Goal: Task Accomplishment & Management: Manage account settings

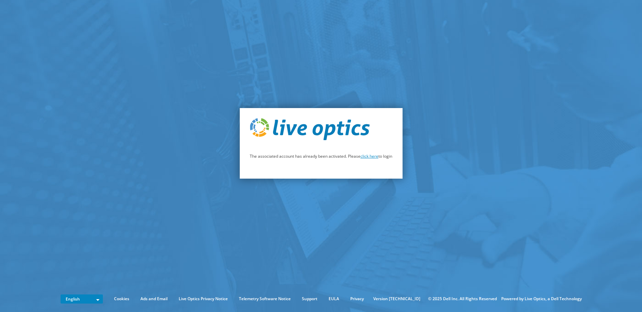
click at [364, 157] on link "click here" at bounding box center [369, 157] width 18 height 6
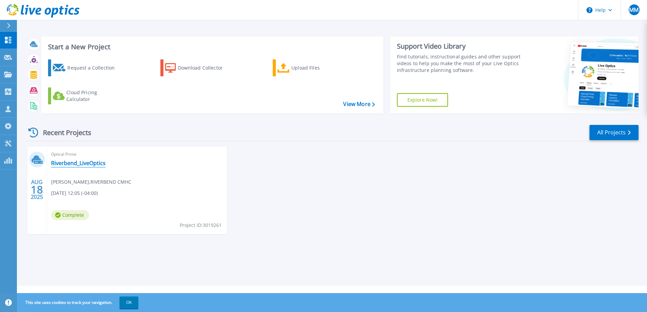
click at [92, 164] on link "Riverbend_LiveOptics" at bounding box center [78, 163] width 54 height 7
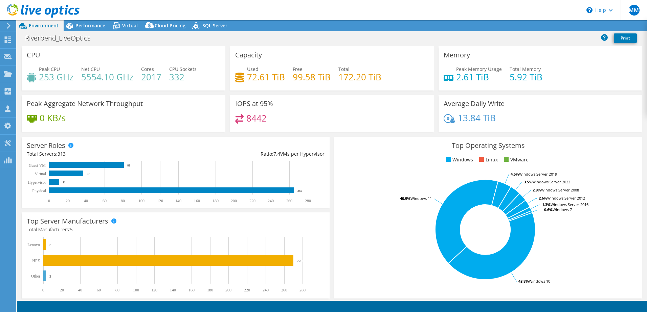
select select "USD"
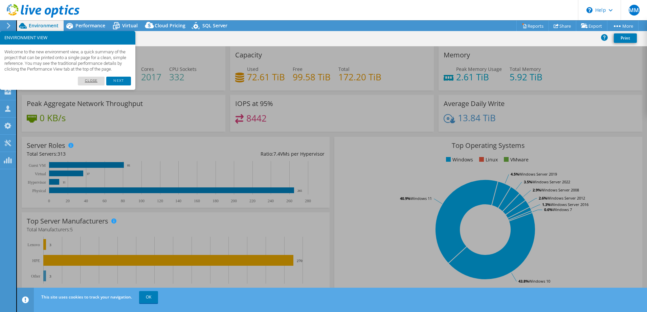
click at [92, 86] on link "Close" at bounding box center [91, 81] width 27 height 9
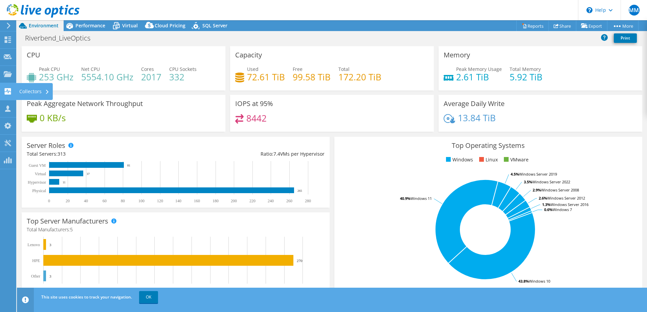
click at [7, 91] on icon at bounding box center [8, 91] width 8 height 6
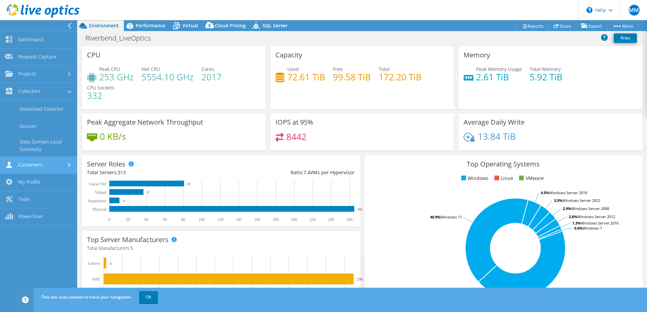
click at [69, 166] on icon at bounding box center [69, 165] width 3 height 4
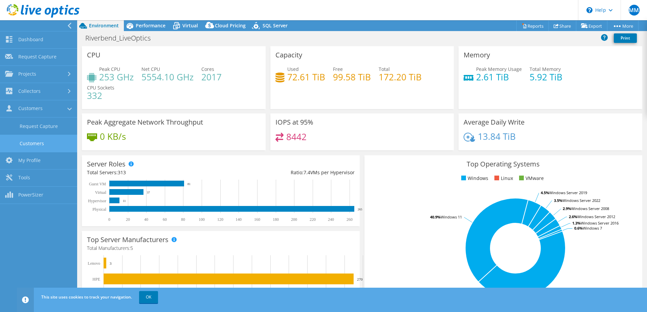
click at [57, 142] on link "Customers" at bounding box center [38, 143] width 77 height 17
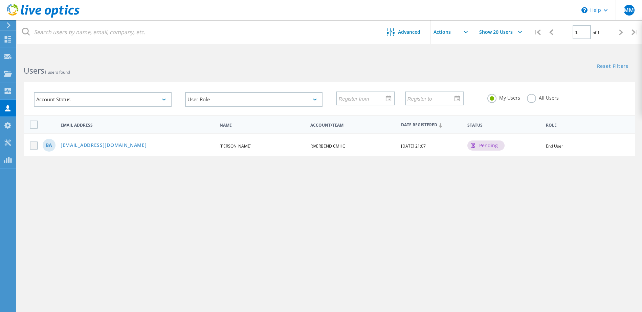
click at [33, 148] on label at bounding box center [35, 146] width 11 height 8
click at [0, 0] on input "checkbox" at bounding box center [0, 0] width 0 height 0
click at [484, 147] on div "pending" at bounding box center [485, 146] width 37 height 10
click at [7, 39] on icon at bounding box center [8, 39] width 8 height 6
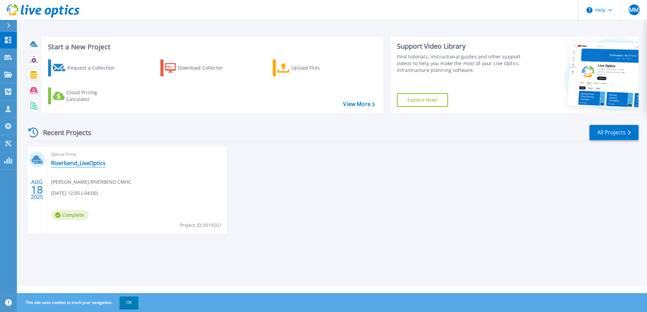
drag, startPoint x: 70, startPoint y: 162, endPoint x: 86, endPoint y: 167, distance: 16.5
click at [70, 162] on link "Riverbend_LiveOptics" at bounding box center [78, 163] width 54 height 7
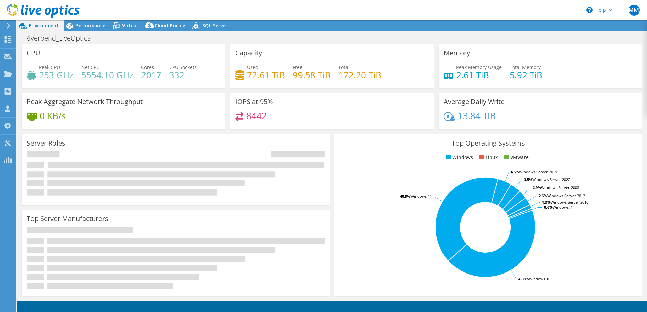
select select "USD"
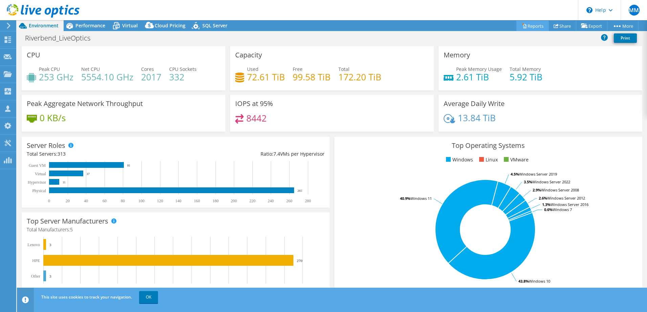
click at [533, 25] on link "Reports" at bounding box center [532, 26] width 32 height 10
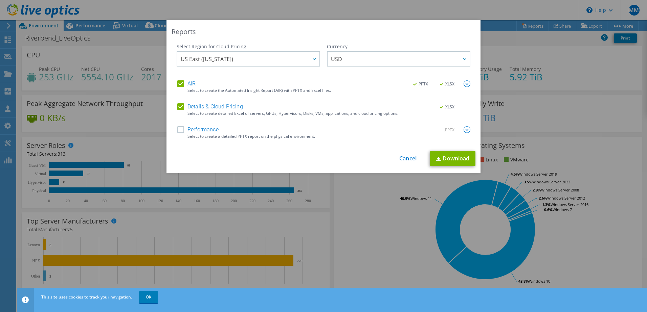
click at [406, 160] on link "Cancel" at bounding box center [407, 159] width 17 height 6
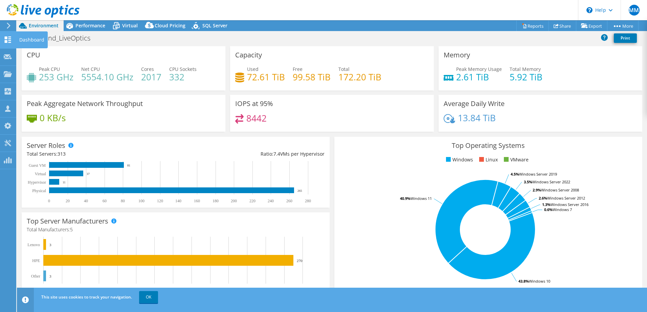
click at [8, 42] on icon at bounding box center [8, 40] width 8 height 6
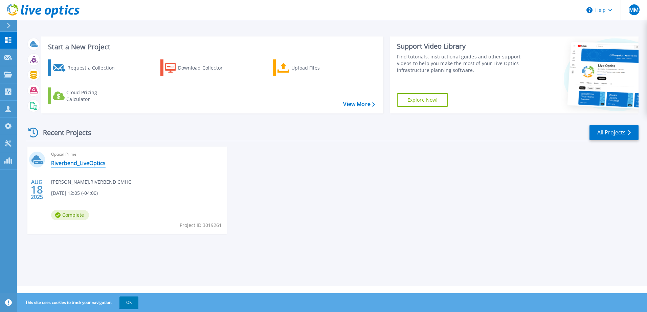
click at [68, 160] on link "Riverbend_LiveOptics" at bounding box center [78, 163] width 54 height 7
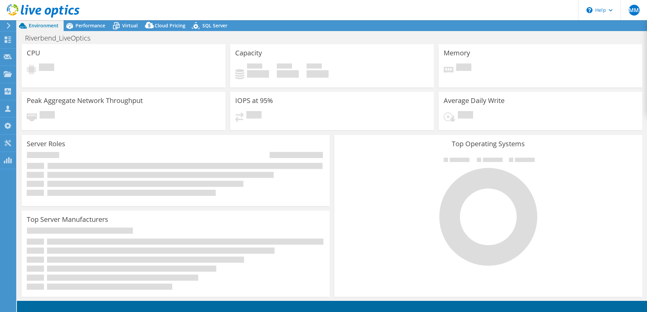
select select "USD"
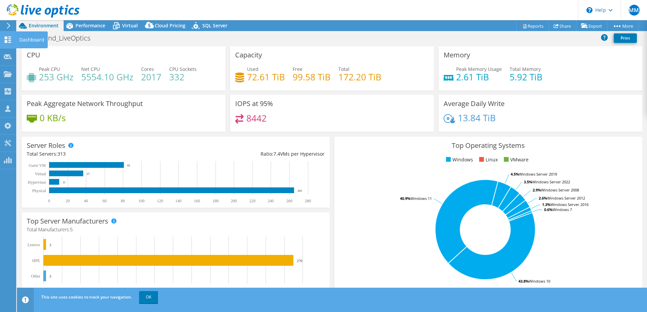
click at [11, 41] on icon at bounding box center [8, 40] width 8 height 6
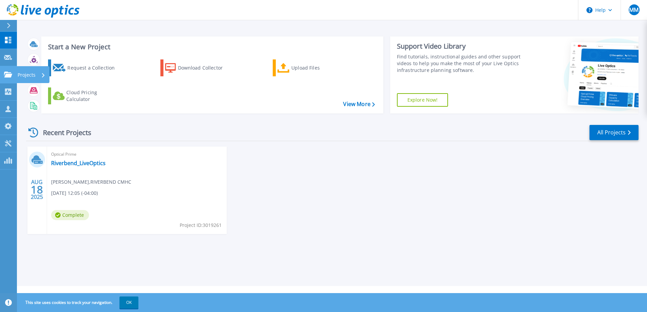
click at [8, 74] on icon at bounding box center [8, 75] width 8 height 6
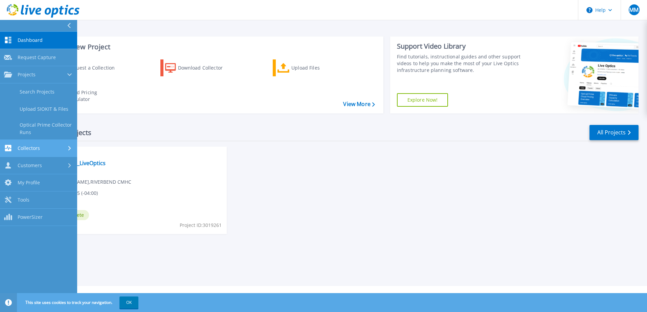
click at [29, 147] on span "Collectors" at bounding box center [29, 148] width 22 height 6
click at [33, 145] on span "Customers" at bounding box center [30, 144] width 24 height 6
click at [56, 142] on link "Search & Manage Users" at bounding box center [38, 146] width 77 height 22
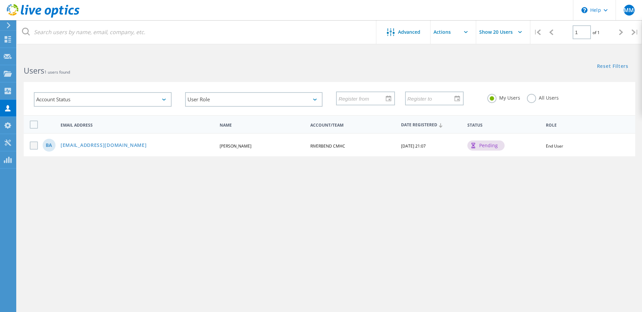
click at [36, 144] on label at bounding box center [35, 146] width 11 height 8
click at [0, 0] on input "checkbox" at bounding box center [0, 0] width 0 height 0
click at [488, 143] on div "pending" at bounding box center [485, 146] width 37 height 10
click at [486, 145] on div "pending" at bounding box center [485, 146] width 37 height 10
click at [469, 32] on input "text" at bounding box center [464, 32] width 68 height 24
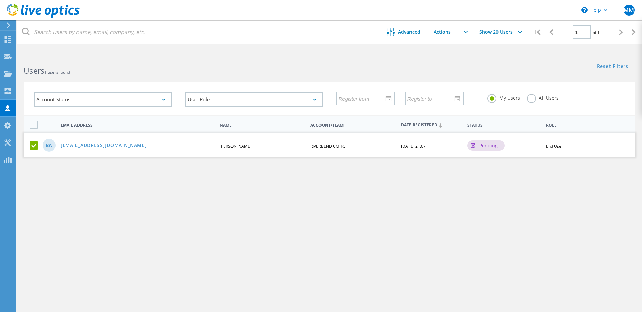
click at [489, 33] on input "Show 20 Users" at bounding box center [510, 32] width 68 height 24
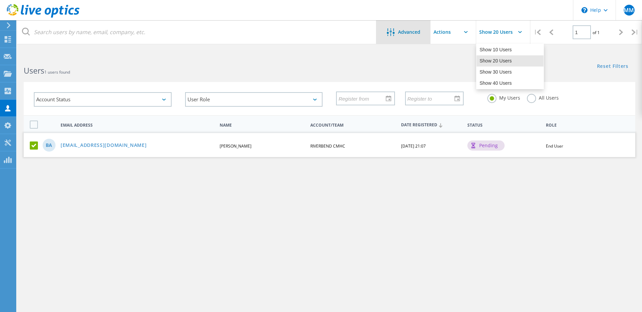
drag, startPoint x: 489, startPoint y: 33, endPoint x: 404, endPoint y: 33, distance: 84.9
click at [404, 33] on span "Advanced" at bounding box center [409, 32] width 22 height 5
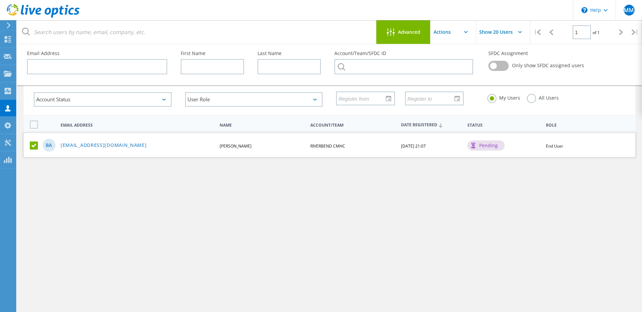
click at [278, 243] on div "Advanced Pull down to refresh... Release to refresh... Refreshing... No data to…" at bounding box center [329, 187] width 625 height 262
click at [447, 27] on input "text" at bounding box center [464, 32] width 68 height 24
click at [5, 41] on icon at bounding box center [8, 39] width 8 height 6
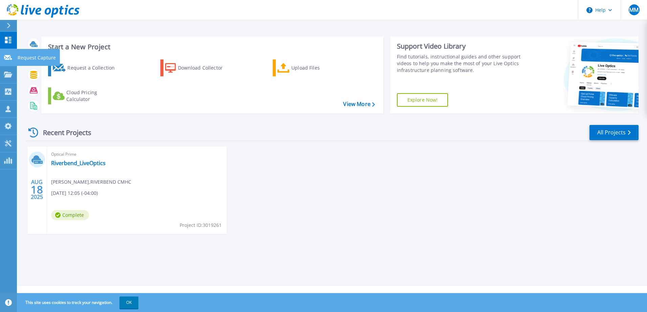
click at [7, 60] on icon at bounding box center [8, 57] width 8 height 5
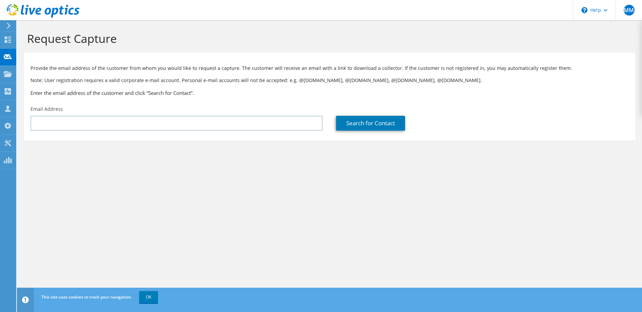
click at [5, 25] on div at bounding box center [7, 26] width 7 height 6
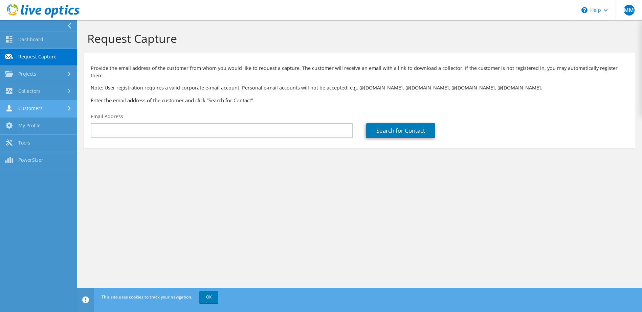
click at [34, 106] on link "Customers" at bounding box center [38, 108] width 77 height 17
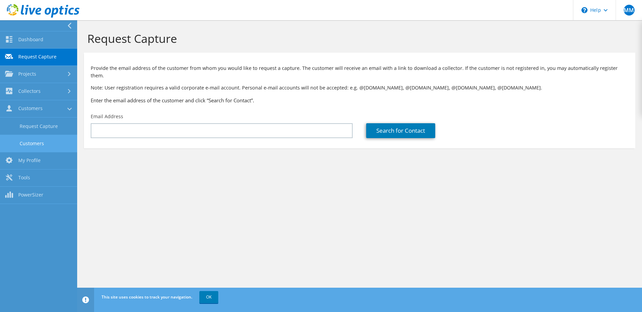
click at [32, 141] on link "Customers" at bounding box center [38, 143] width 77 height 17
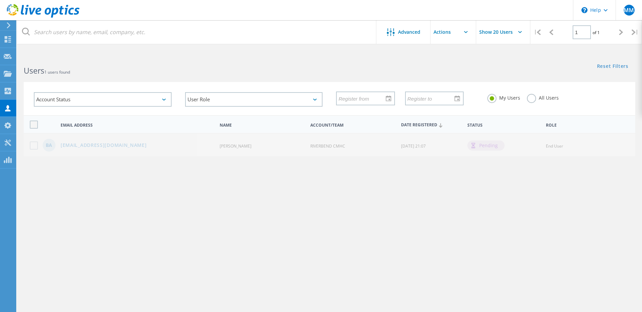
click at [32, 124] on label at bounding box center [35, 125] width 11 height 8
click at [0, 0] on input "checkbox" at bounding box center [0, 0] width 0 height 0
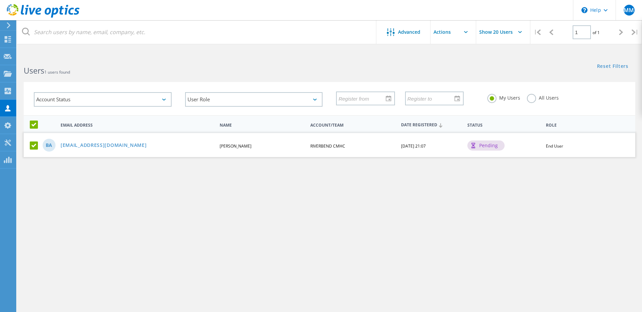
click at [488, 124] on span "Status" at bounding box center [503, 125] width 73 height 4
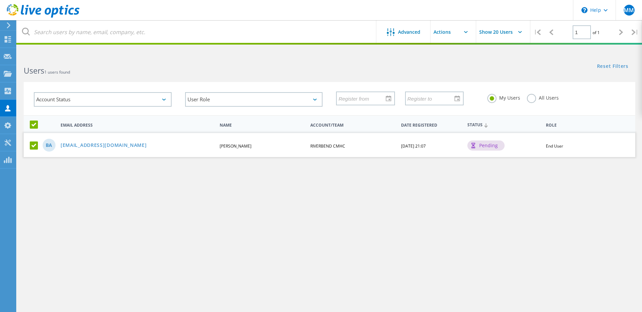
click at [484, 124] on span "Status" at bounding box center [503, 125] width 73 height 4
click at [482, 124] on span "Status" at bounding box center [503, 125] width 73 height 4
click at [476, 124] on span "Status" at bounding box center [503, 125] width 73 height 4
click at [481, 124] on span "Status" at bounding box center [503, 125] width 73 height 4
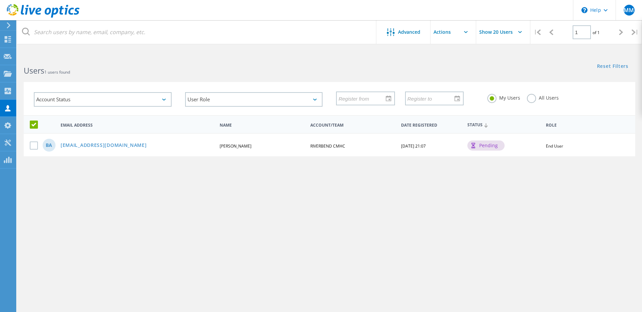
click at [450, 32] on input "text" at bounding box center [464, 32] width 68 height 24
click at [449, 53] on div "No data to display" at bounding box center [464, 51] width 67 height 14
click at [414, 31] on span "Advanced" at bounding box center [409, 32] width 22 height 5
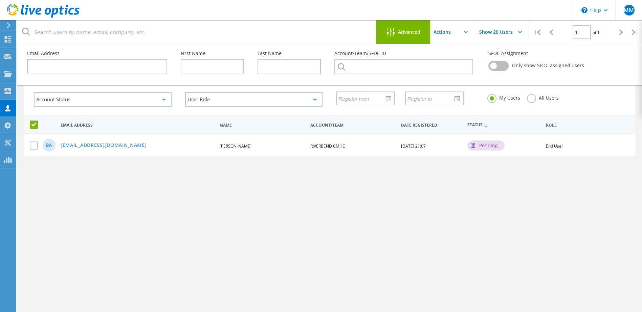
click at [473, 203] on div "Advanced Pull down to refresh... Release to refresh... Refreshing... No data to…" at bounding box center [329, 187] width 625 height 262
click at [449, 35] on input "text" at bounding box center [464, 32] width 68 height 24
click at [452, 112] on div at bounding box center [404, 99] width 151 height 27
click at [30, 143] on div at bounding box center [32, 146] width 17 height 8
click at [32, 145] on label at bounding box center [35, 146] width 11 height 8
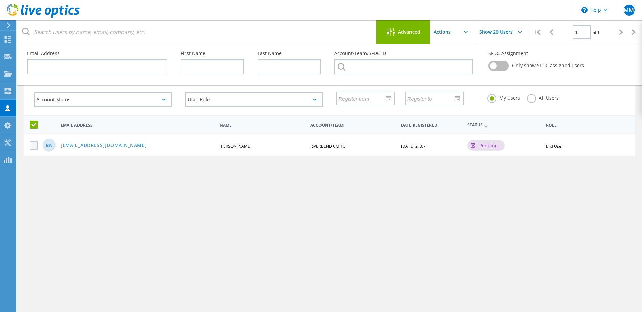
click at [0, 0] on input "checkbox" at bounding box center [0, 0] width 0 height 0
click at [549, 146] on span "End User" at bounding box center [554, 146] width 17 height 6
click at [497, 65] on label at bounding box center [498, 66] width 20 height 10
click at [0, 0] on input "checkbox" at bounding box center [0, 0] width 0 height 0
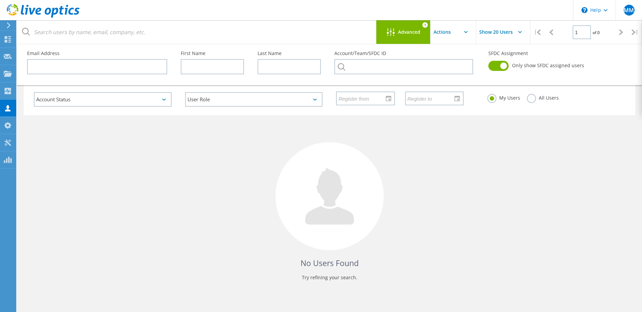
click at [459, 30] on input "text" at bounding box center [464, 32] width 68 height 24
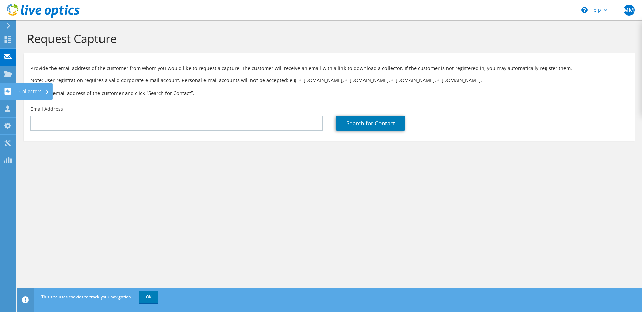
click at [9, 95] on div at bounding box center [8, 92] width 8 height 7
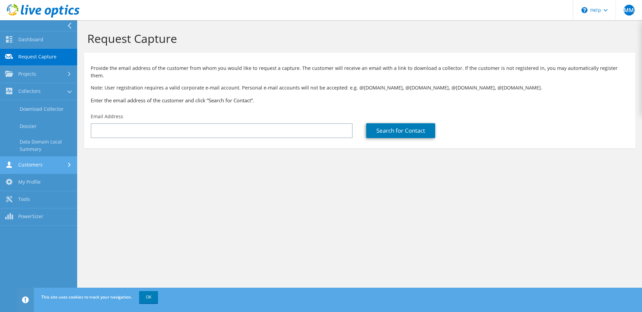
click at [46, 163] on link "Customers" at bounding box center [38, 165] width 77 height 17
click at [42, 160] on link "My Profile" at bounding box center [38, 161] width 77 height 17
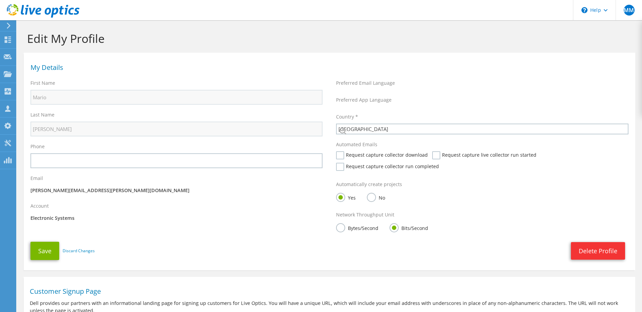
select select "224"
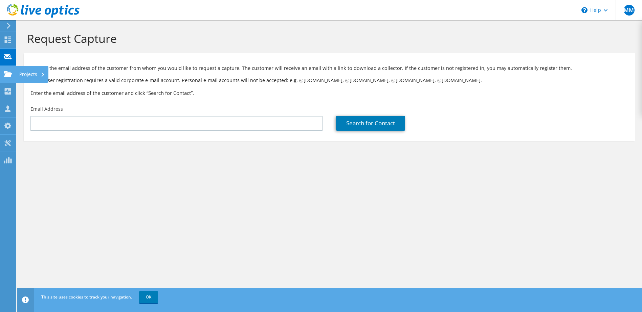
click at [7, 78] on div at bounding box center [8, 74] width 8 height 7
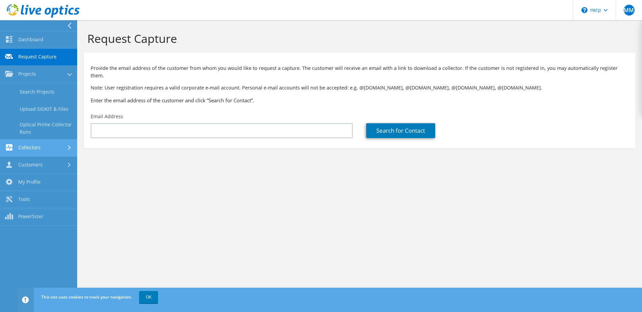
click at [61, 145] on link "Collectors" at bounding box center [38, 148] width 77 height 17
click at [44, 162] on link "Customers" at bounding box center [38, 165] width 77 height 17
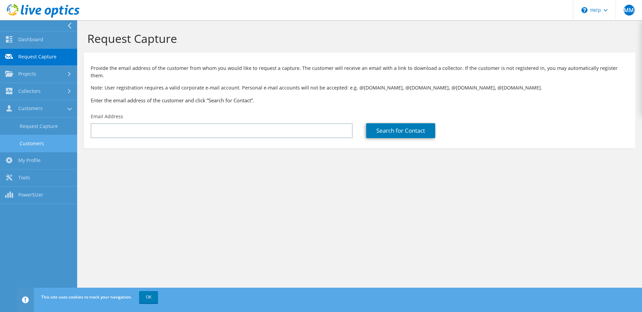
click at [47, 142] on link "Customers" at bounding box center [38, 143] width 77 height 17
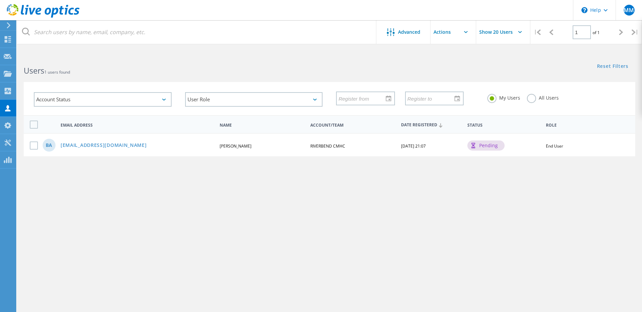
click at [476, 147] on div "pending" at bounding box center [485, 146] width 37 height 10
click at [493, 128] on div "Status" at bounding box center [503, 124] width 79 height 13
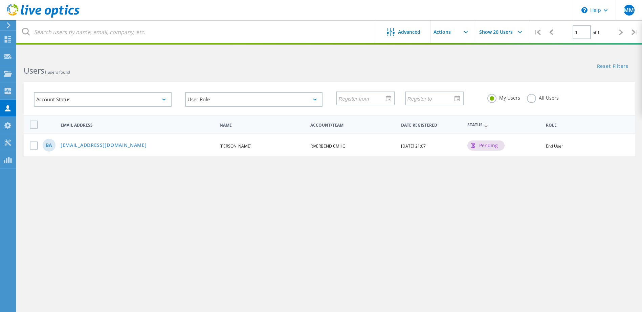
click at [493, 128] on div "Status" at bounding box center [503, 124] width 79 height 13
click at [492, 128] on div "Status" at bounding box center [503, 124] width 79 height 13
click at [493, 148] on div "pending" at bounding box center [485, 146] width 37 height 10
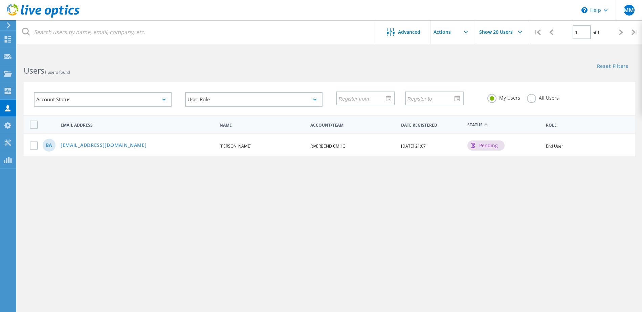
click at [553, 144] on div "BA [EMAIL_ADDRESS][DOMAIN_NAME] [PERSON_NAME] RIVERBEND CMHC [DATE] 21:07 pendi…" at bounding box center [329, 144] width 611 height 23
drag, startPoint x: 553, startPoint y: 144, endPoint x: 503, endPoint y: 153, distance: 51.2
click at [503, 153] on div "BA [EMAIL_ADDRESS][DOMAIN_NAME] [PERSON_NAME] RIVERBEND CMHC [DATE] 21:07 pendi…" at bounding box center [329, 144] width 611 height 23
click at [527, 100] on label "All Users" at bounding box center [543, 97] width 32 height 6
click at [0, 0] on input "All Users" at bounding box center [0, 0] width 0 height 0
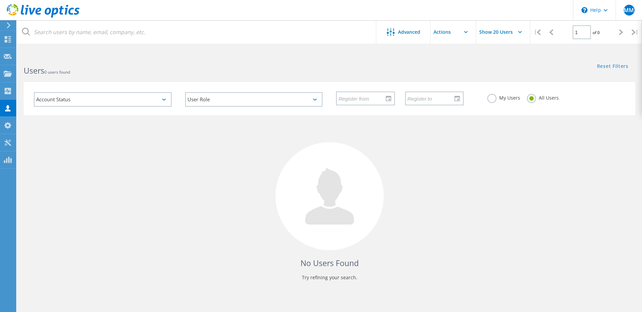
click at [491, 100] on label "My Users" at bounding box center [503, 97] width 33 height 6
click at [0, 0] on input "My Users" at bounding box center [0, 0] width 0 height 0
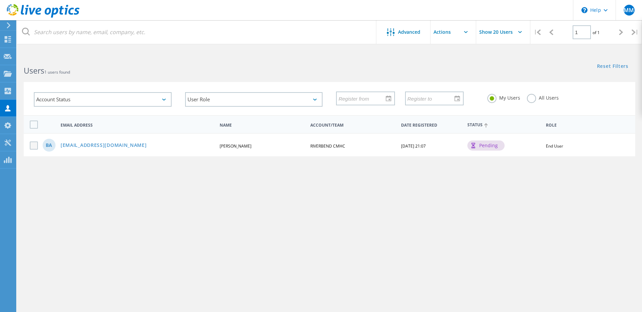
click at [30, 145] on label at bounding box center [35, 146] width 11 height 8
click at [0, 0] on input "checkbox" at bounding box center [0, 0] width 0 height 0
click at [445, 37] on input "text" at bounding box center [464, 32] width 68 height 24
click at [500, 37] on input "Show 20 Users" at bounding box center [510, 32] width 68 height 24
click at [572, 53] on html "\n Help Explore Helpful Articles Contact Support MM Channel Partner [PERSON_NAM…" at bounding box center [321, 169] width 642 height 338
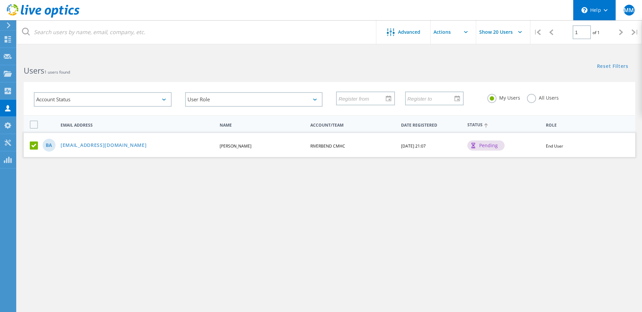
click at [602, 11] on div "\n Help" at bounding box center [594, 10] width 43 height 20
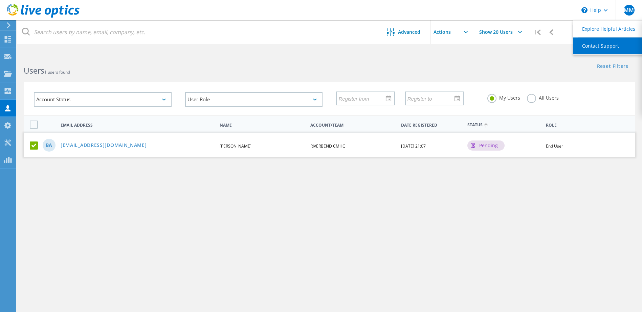
click at [596, 43] on link "Contact Support" at bounding box center [610, 46] width 75 height 17
click at [595, 41] on link "Contact Support" at bounding box center [610, 46] width 75 height 17
